Goal: Task Accomplishment & Management: Complete application form

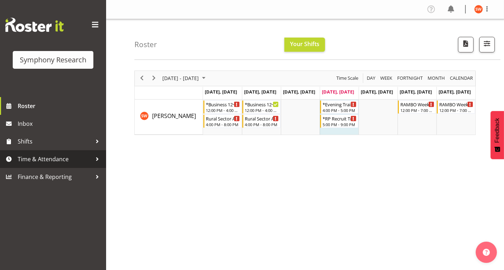
click at [36, 157] on span "Time & Attendance" at bounding box center [55, 159] width 74 height 11
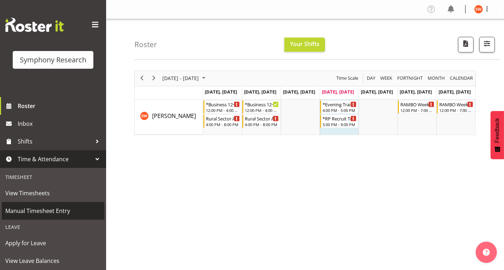
click at [40, 206] on span "Manual Timesheet Entry" at bounding box center [53, 210] width 96 height 11
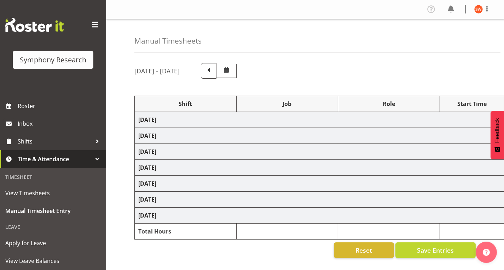
select select
select select "757"
select select
select select "10575"
select select "47"
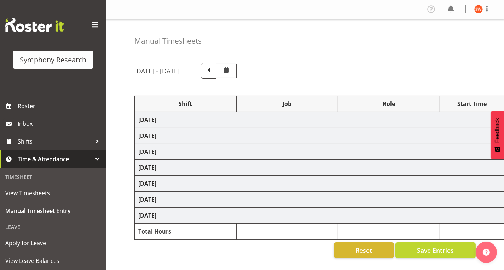
select select
select select "10587"
select select "47"
select select
select select "10587"
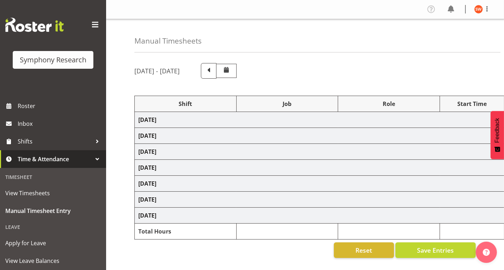
select select "47"
select select
select select "10587"
select select "47"
select select "2690"
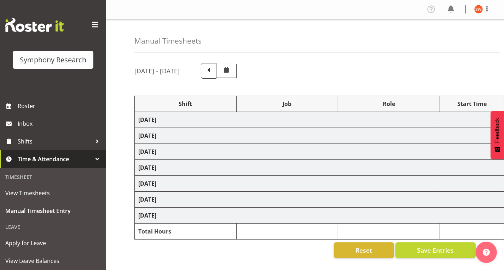
select select "757"
select select "48116"
select select "10575"
select select "47"
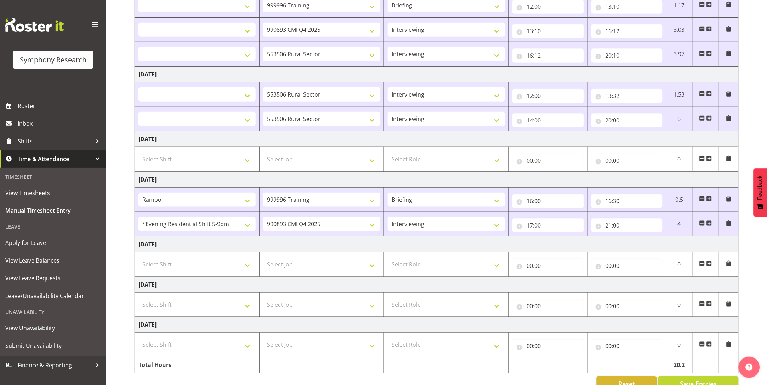
scroll to position [158, 0]
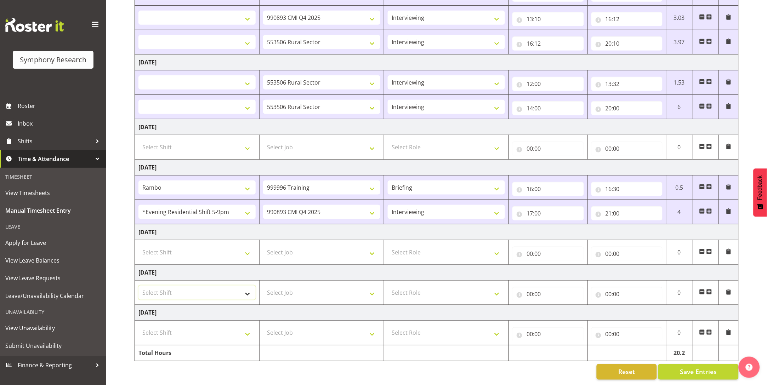
click at [241, 269] on select "Select Shift !!Weekend Residential (Roster IT Shift Label) *Business 9/10am ~ 4…" at bounding box center [196, 293] width 117 height 14
click at [32, 106] on span "Roster" at bounding box center [60, 106] width 85 height 11
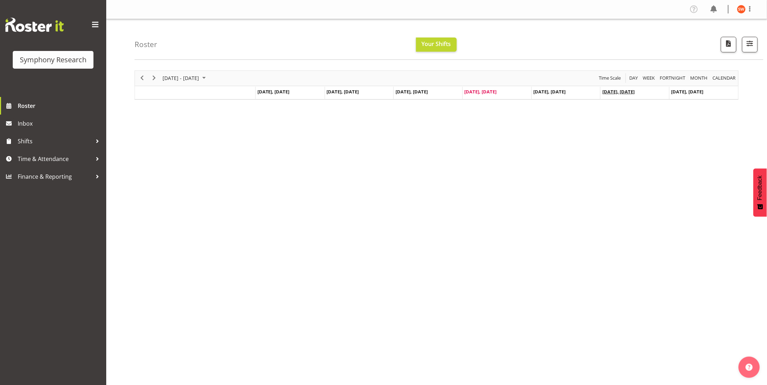
click at [624, 93] on span "[DATE], [DATE]" at bounding box center [618, 91] width 32 height 6
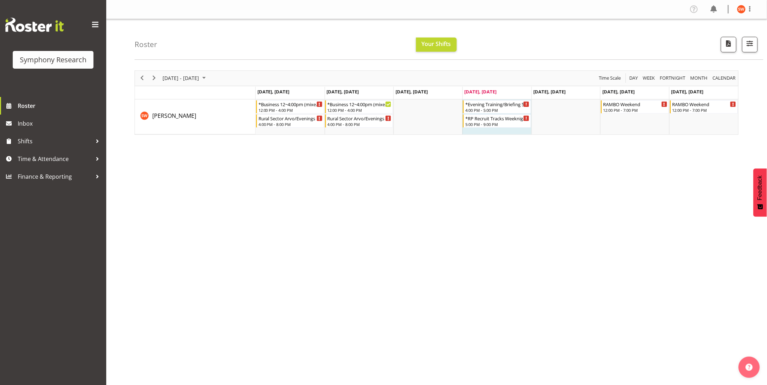
click at [618, 93] on span "[DATE], [DATE]" at bounding box center [618, 91] width 32 height 6
